Goal: Task Accomplishment & Management: Manage account settings

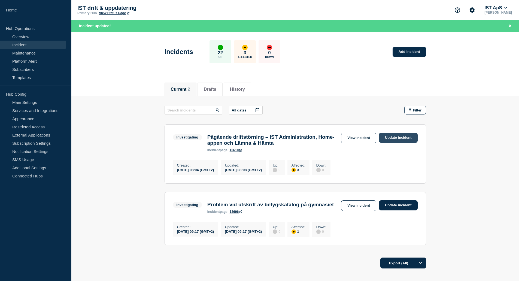
click at [406, 142] on link "Update incident" at bounding box center [398, 138] width 39 height 10
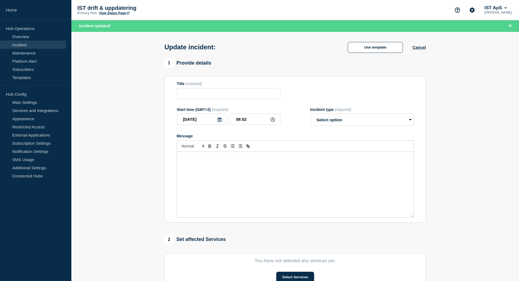
type input "Pågående driftstörning – IST Administration, Home-appen och Lämna & Hämta"
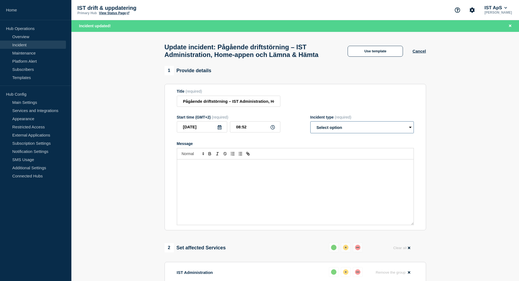
click at [347, 133] on select "Select option Investigating Identified Monitoring Resolved" at bounding box center [362, 127] width 104 height 12
select select "investigating"
click at [310, 133] on select "Select option Investigating Identified Monitoring Resolved" at bounding box center [362, 127] width 104 height 12
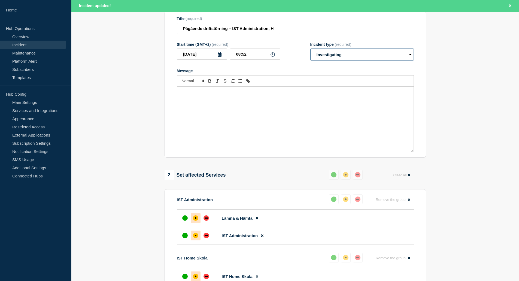
scroll to position [164, 0]
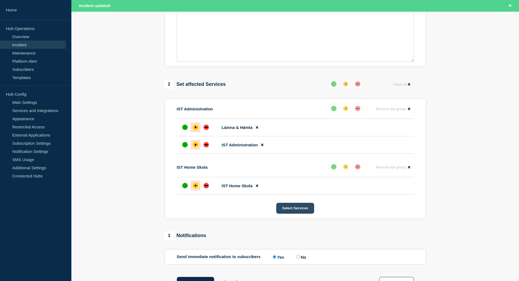
click at [296, 214] on button "Select Services" at bounding box center [295, 208] width 38 height 11
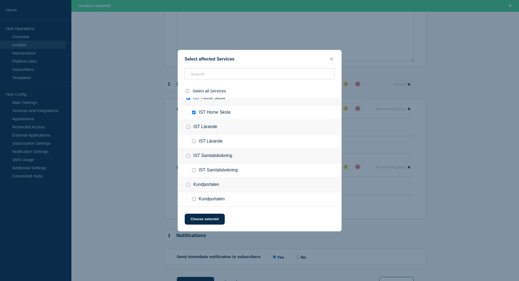
scroll to position [354, 0]
click at [194, 142] on input "IST Lärande checkbox" at bounding box center [194, 141] width 4 height 4
checkbox input "true"
click at [211, 219] on button "Choose selected" at bounding box center [205, 219] width 40 height 11
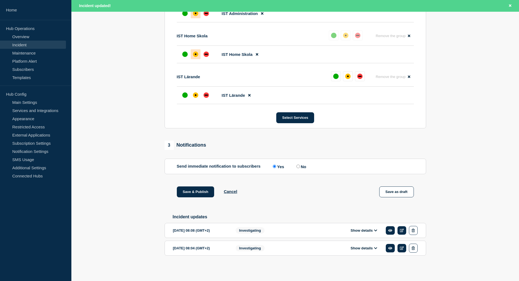
scroll to position [308, 0]
click at [196, 92] on div "affected" at bounding box center [195, 94] width 5 height 5
click at [197, 189] on button "Save & Publish" at bounding box center [196, 191] width 38 height 11
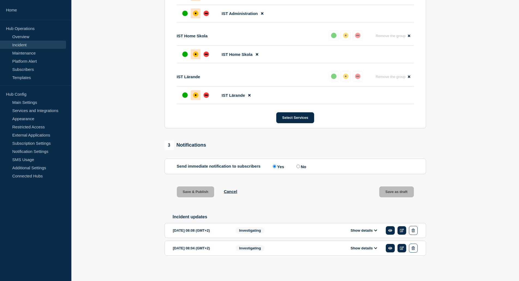
scroll to position [296, 0]
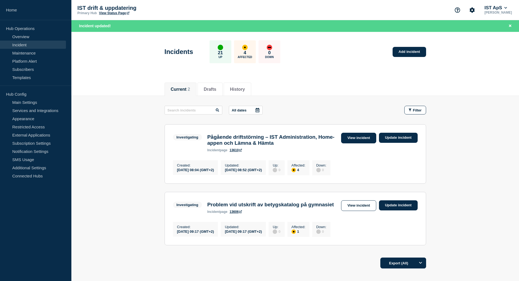
click at [355, 138] on link "View incident" at bounding box center [358, 138] width 35 height 11
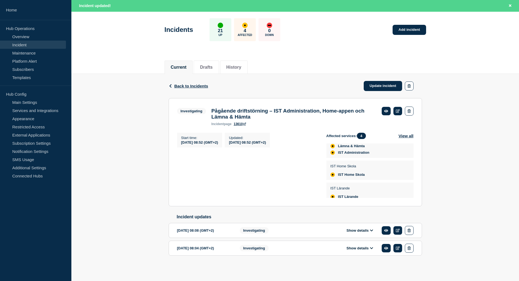
scroll to position [20, 0]
